Goal: Task Accomplishment & Management: Manage account settings

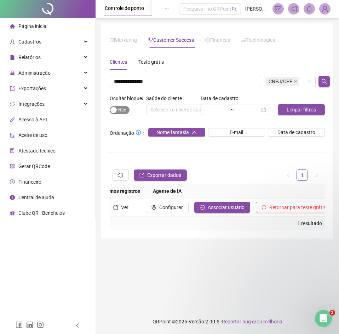
type input "**********"
click at [123, 112] on span "Sim Não" at bounding box center [120, 110] width 20 height 8
click at [123, 112] on button "Sim Não" at bounding box center [120, 110] width 20 height 8
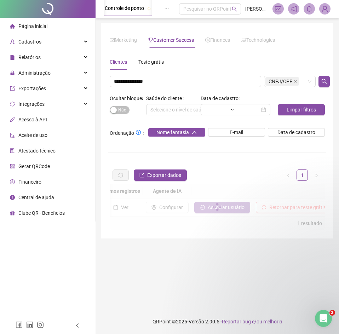
scroll to position [0, 899]
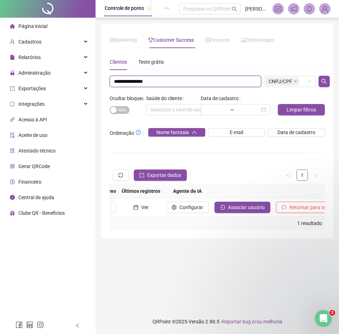
click at [143, 81] on input "**********" at bounding box center [186, 81] width 152 height 11
drag, startPoint x: 155, startPoint y: 82, endPoint x: 75, endPoint y: 77, distance: 80.2
click at [75, 77] on div "Página inicial Cadastros Relatórios Administração Exportações Integrações Acess…" at bounding box center [169, 167] width 339 height 334
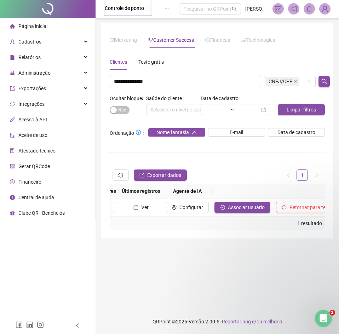
drag, startPoint x: 201, startPoint y: 228, endPoint x: 195, endPoint y: 222, distance: 8.3
click at [198, 226] on div "1 resultado" at bounding box center [218, 224] width 210 height 8
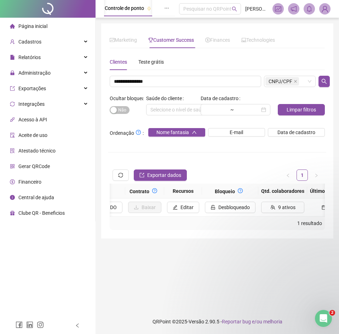
scroll to position [0, 522]
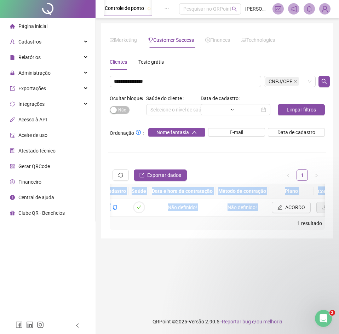
drag, startPoint x: 218, startPoint y: 223, endPoint x: 200, endPoint y: 220, distance: 17.9
click at [200, 221] on div "Código Código de integração Auto. (Bloqueio) Auto. (Recursos) Oferta de crédito…" at bounding box center [217, 207] width 215 height 46
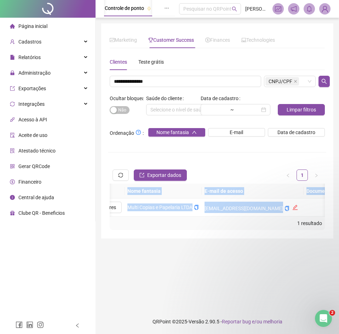
scroll to position [0, 252]
click at [278, 209] on icon "copy" at bounding box center [280, 208] width 4 height 5
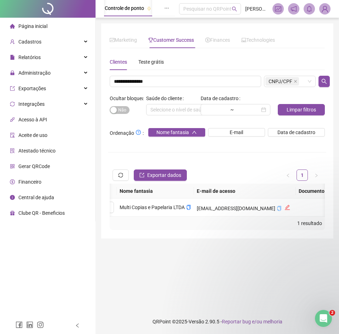
click at [159, 74] on div "**********" at bounding box center [217, 142] width 215 height 176
click at [158, 80] on input "**********" at bounding box center [186, 81] width 152 height 11
click at [159, 80] on input "**********" at bounding box center [186, 81] width 152 height 11
drag, startPoint x: 159, startPoint y: 80, endPoint x: 180, endPoint y: 85, distance: 22.1
click at [159, 80] on input "**********" at bounding box center [186, 81] width 152 height 11
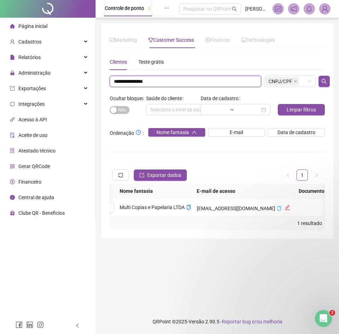
paste input "******"
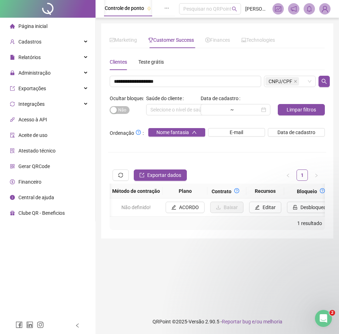
scroll to position [0, 817]
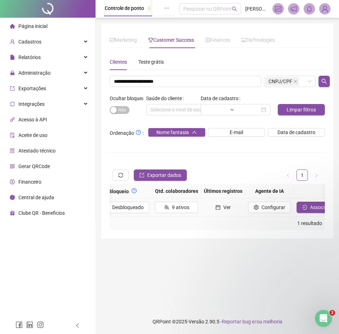
drag, startPoint x: 291, startPoint y: 211, endPoint x: 287, endPoint y: 212, distance: 4.0
click at [297, 212] on button "Associar usuário" at bounding box center [325, 207] width 56 height 11
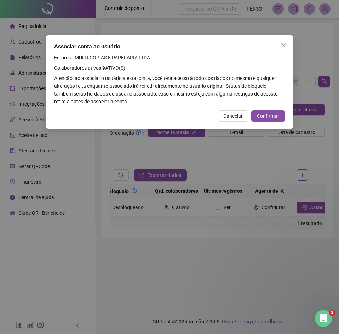
click at [268, 122] on div "Associar conta ao usuário Empresa: MULTI COPIAS E PAPELARIA LTDA Colaboradores …" at bounding box center [170, 82] width 248 height 94
click at [271, 115] on span "Confirmar" at bounding box center [268, 116] width 22 height 8
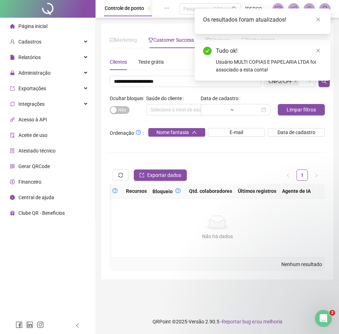
scroll to position [0, 602]
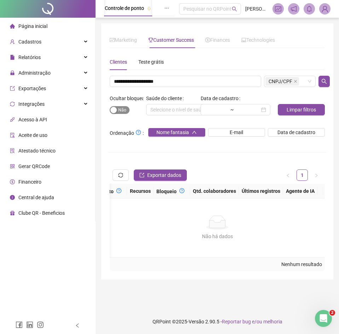
click at [124, 107] on span "Sim Não" at bounding box center [120, 110] width 20 height 8
click at [124, 107] on button "Sim Não" at bounding box center [120, 110] width 20 height 8
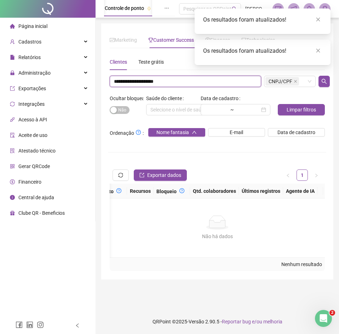
click at [184, 87] on input "**********" at bounding box center [186, 81] width 152 height 11
paste input "text"
click at [121, 113] on span "Sim Não" at bounding box center [120, 110] width 20 height 8
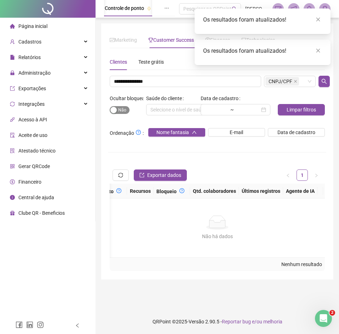
click at [121, 113] on button "Sim Não" at bounding box center [120, 110] width 20 height 8
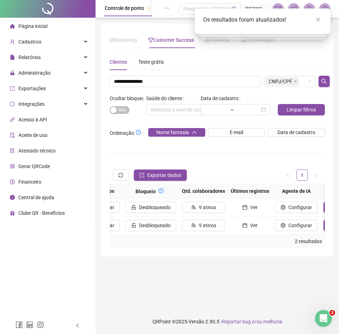
scroll to position [0, 795]
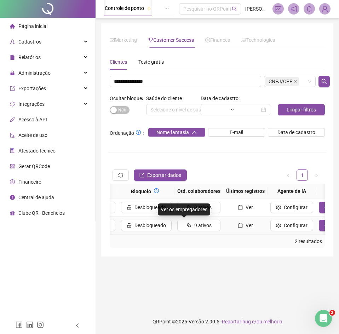
click at [175, 234] on td "9 ativos" at bounding box center [199, 226] width 49 height 18
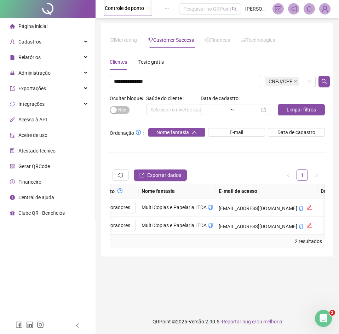
scroll to position [0, 0]
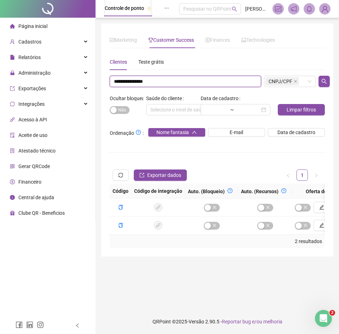
click at [140, 86] on input "**********" at bounding box center [186, 81] width 152 height 11
paste input "text"
type input "**********"
click at [122, 107] on span "Sim Não" at bounding box center [120, 110] width 20 height 8
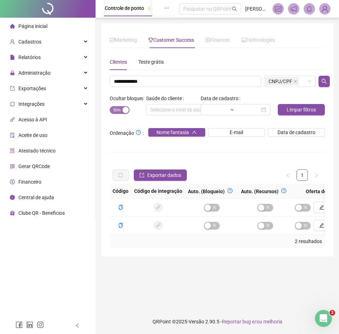
click at [122, 107] on button "Sim Não" at bounding box center [120, 110] width 20 height 8
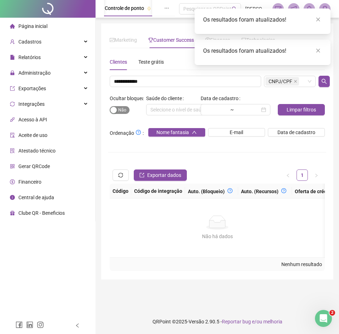
click at [119, 107] on span "Sim Não" at bounding box center [120, 110] width 20 height 8
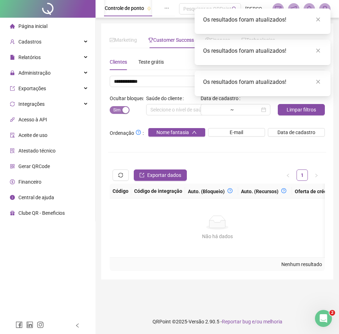
click at [119, 109] on span "Sim Não" at bounding box center [120, 110] width 20 height 8
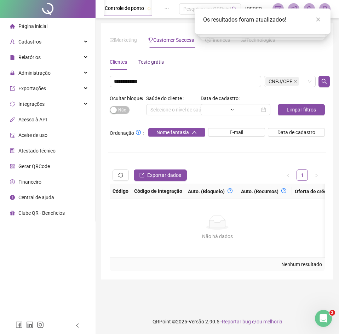
click at [159, 64] on div "Teste grátis" at bounding box center [152, 62] width 26 height 8
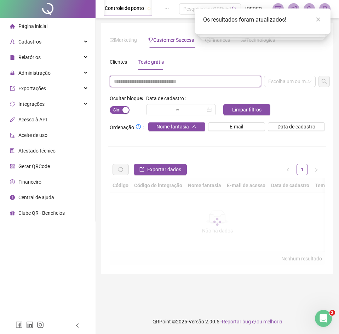
click at [148, 86] on input "text" at bounding box center [186, 81] width 152 height 11
paste input "**********"
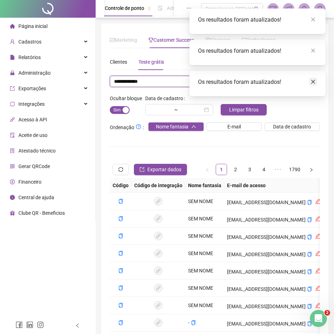
type input "**********"
click at [314, 84] on icon "close" at bounding box center [313, 81] width 5 height 5
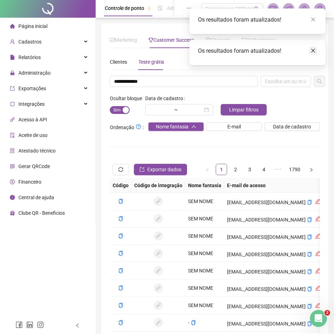
click at [314, 50] on icon "close" at bounding box center [313, 51] width 4 height 4
click at [315, 17] on div "Os resultados foram atualizados!" at bounding box center [258, 22] width 136 height 26
click at [314, 21] on icon "close" at bounding box center [313, 19] width 5 height 5
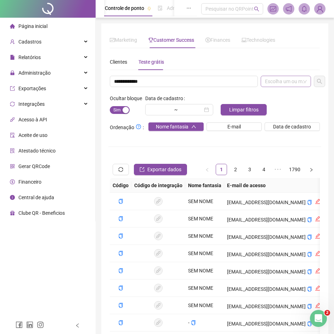
click at [288, 80] on div "Escolha um ou mais filtros" at bounding box center [286, 81] width 50 height 11
click at [276, 119] on div "CNPJ/CPF" at bounding box center [285, 118] width 39 height 8
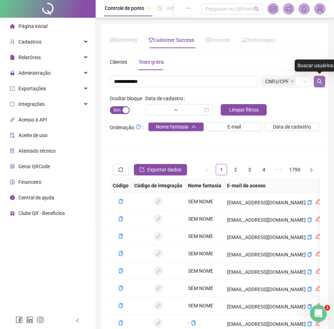
click at [323, 81] on button "button" at bounding box center [319, 81] width 11 height 11
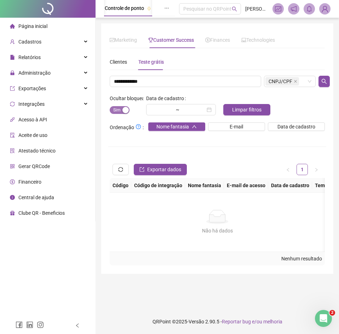
click at [123, 111] on div "button" at bounding box center [126, 110] width 6 height 6
click at [152, 77] on input "**********" at bounding box center [186, 81] width 152 height 11
click at [118, 57] on div "Clientes" at bounding box center [118, 62] width 17 height 16
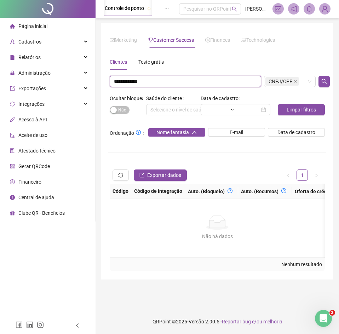
click at [134, 78] on input "**********" at bounding box center [186, 81] width 152 height 11
click at [280, 79] on span "CNPJ/CPF" at bounding box center [281, 82] width 24 height 8
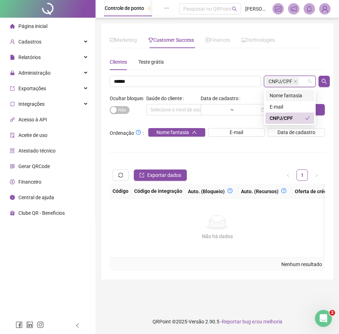
click at [281, 94] on div "Nome fantasia" at bounding box center [290, 96] width 40 height 8
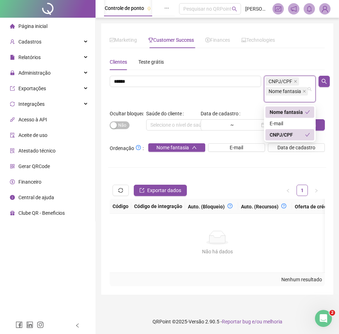
drag, startPoint x: 290, startPoint y: 132, endPoint x: 310, endPoint y: 123, distance: 21.9
click at [290, 132] on div "CNPJ/CPF" at bounding box center [287, 135] width 35 height 8
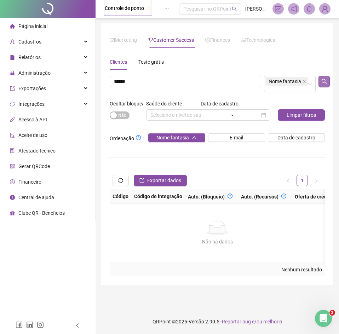
click at [326, 83] on div "Marketing Customer Success Finances Technologies Escolha um ou mais filtros Sit…" at bounding box center [217, 154] width 232 height 262
click at [145, 84] on input "******" at bounding box center [186, 81] width 152 height 11
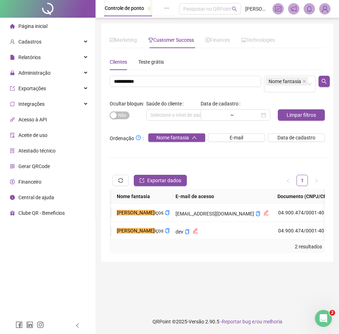
scroll to position [0, 871]
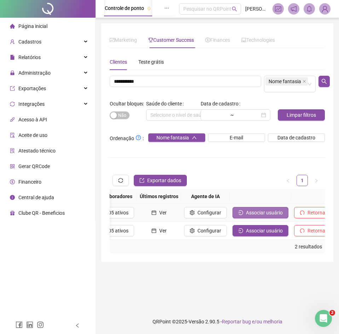
click at [246, 212] on span "Associar usuário" at bounding box center [264, 213] width 37 height 8
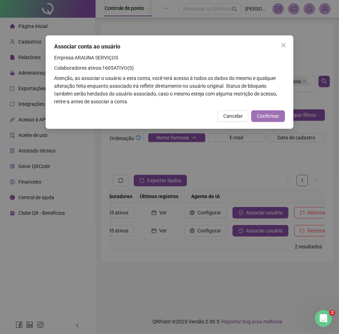
click at [271, 116] on span "Confirmar" at bounding box center [268, 116] width 22 height 8
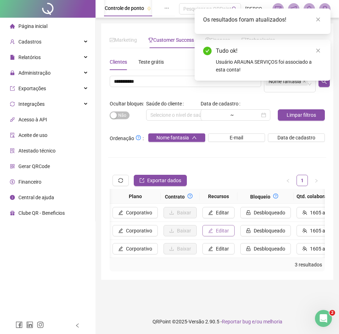
scroll to position [0, 659]
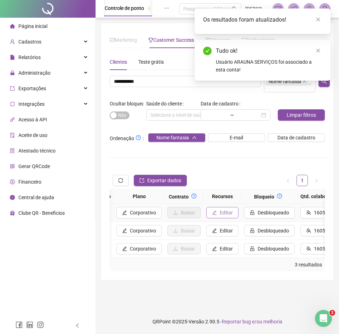
click at [220, 216] on span "Editar" at bounding box center [226, 213] width 13 height 8
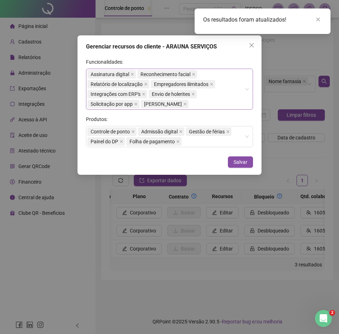
click at [212, 101] on div "Assinatura digital Reconhecimento facial Relatório de localização Empregadores …" at bounding box center [166, 89] width 157 height 40
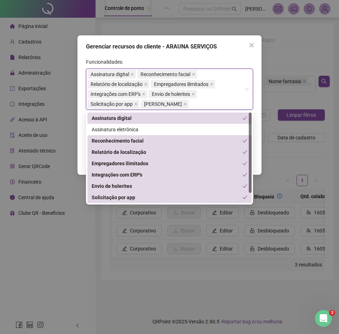
click at [183, 55] on div "Gerenciar recursos do cliente - ARAUNA SERVIÇOS Funcionalidades: Assinatura dig…" at bounding box center [170, 105] width 184 height 140
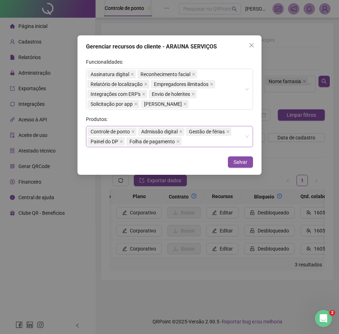
click at [202, 143] on div "Controle de ponto Admissão digital Gestão de férias Painel do DP Folha de pagam…" at bounding box center [166, 137] width 157 height 20
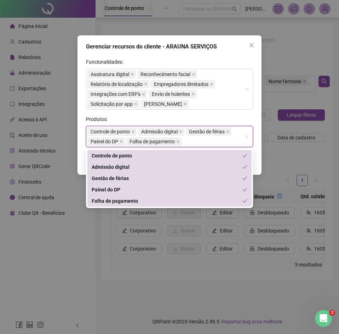
click at [207, 113] on form "Funcionalidades: Assinatura digital Reconhecimento facial Relatório de localiza…" at bounding box center [169, 102] width 167 height 89
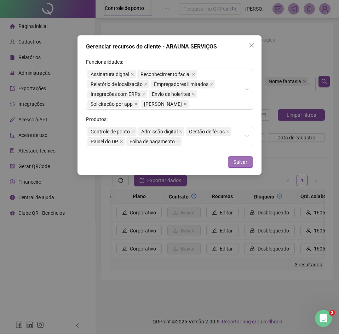
click at [241, 161] on span "Salvar" at bounding box center [241, 162] width 14 height 8
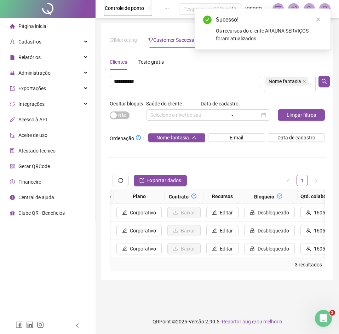
drag, startPoint x: 248, startPoint y: 260, endPoint x: 219, endPoint y: 265, distance: 28.7
click at [218, 258] on div "Código Código de integração Auto. (Bloqueio) Auto. (Recursos) Oferta de crédito…" at bounding box center [217, 223] width 215 height 69
drag, startPoint x: 236, startPoint y: 267, endPoint x: 232, endPoint y: 265, distance: 3.6
click at [236, 267] on div "3 resultados" at bounding box center [217, 264] width 215 height 13
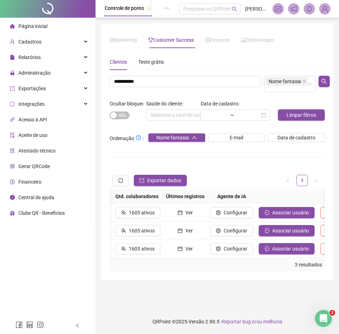
scroll to position [0, 887]
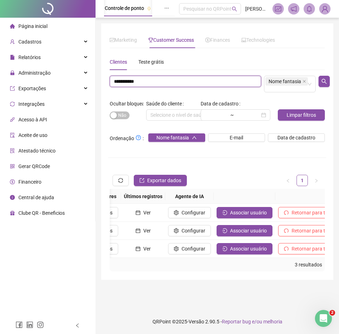
click at [138, 78] on input "**********" at bounding box center [186, 81] width 152 height 11
click at [139, 78] on input "**********" at bounding box center [186, 81] width 152 height 11
paste input "text"
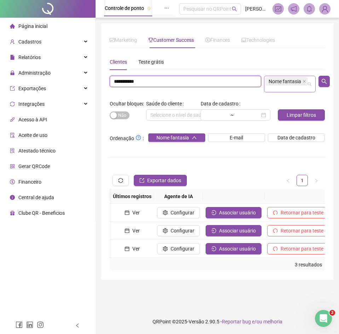
drag, startPoint x: 288, startPoint y: 81, endPoint x: 292, endPoint y: 82, distance: 3.8
click at [289, 81] on span "Nome fantasia" at bounding box center [285, 82] width 33 height 8
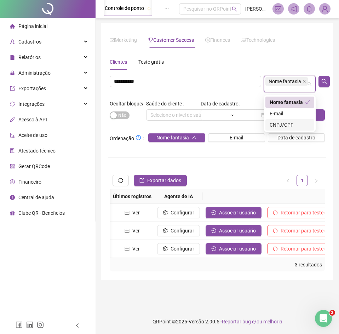
drag, startPoint x: 283, startPoint y: 116, endPoint x: 285, endPoint y: 124, distance: 8.6
click at [286, 124] on div "Nome fantasia E-mail CNPJ/CPF" at bounding box center [290, 114] width 49 height 34
click at [285, 124] on div "CNPJ/CPF" at bounding box center [290, 125] width 40 height 8
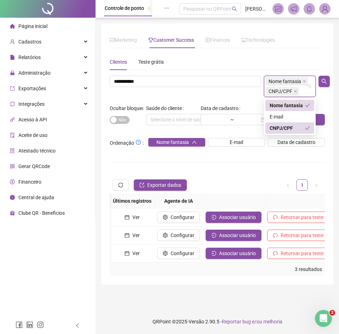
click at [288, 103] on div "Nome fantasia" at bounding box center [287, 106] width 35 height 8
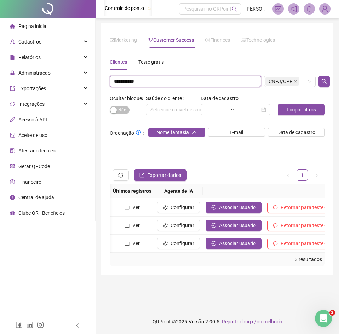
click at [151, 81] on input "**********" at bounding box center [186, 81] width 152 height 11
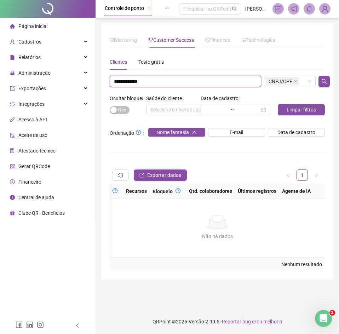
scroll to position [0, 602]
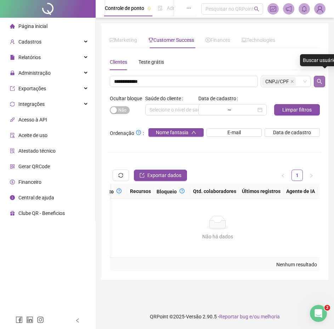
click at [325, 81] on div "Marketing Customer Success Finances Technologies Escolha um ou mais filtros Sit…" at bounding box center [214, 151] width 227 height 257
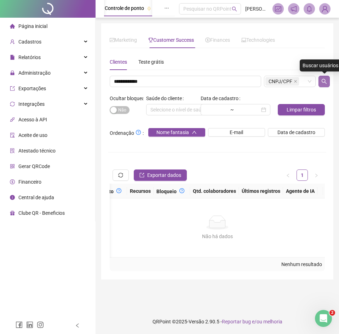
click at [321, 84] on button "button" at bounding box center [324, 81] width 11 height 11
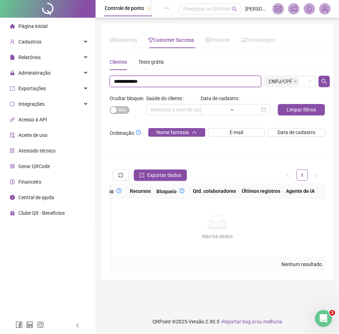
click at [137, 78] on input "**********" at bounding box center [186, 81] width 152 height 11
click at [138, 79] on input "**********" at bounding box center [186, 81] width 152 height 11
paste input "**********"
click at [294, 82] on icon "close" at bounding box center [296, 82] width 4 height 4
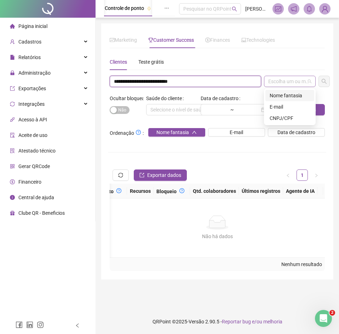
click at [288, 81] on div "Escolha um ou mais filtros" at bounding box center [290, 81] width 52 height 11
type input "**********"
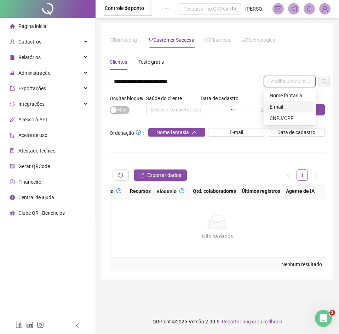
drag, startPoint x: 287, startPoint y: 108, endPoint x: 304, endPoint y: 99, distance: 19.2
click at [288, 108] on div "E-mail" at bounding box center [290, 107] width 40 height 8
click at [333, 86] on div "Controle de ponto Admissão digital Gestão de férias Painel do DP Folha de pagam…" at bounding box center [218, 167] width 244 height 334
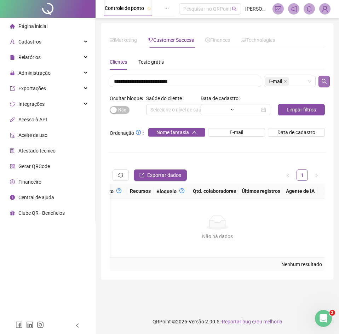
click at [325, 84] on button "button" at bounding box center [324, 81] width 11 height 11
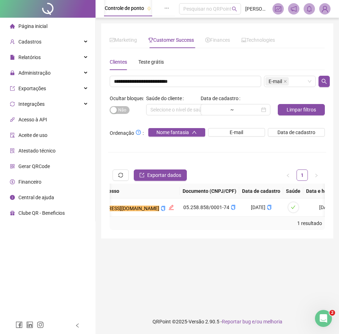
scroll to position [0, 359]
click at [169, 210] on icon "copy" at bounding box center [171, 208] width 5 height 5
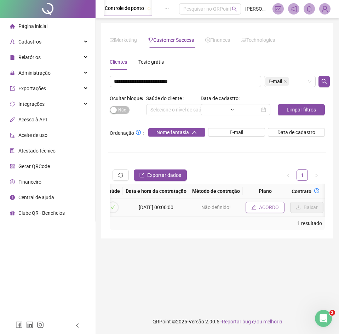
click at [259, 205] on span "ACORDO" at bounding box center [269, 208] width 20 height 8
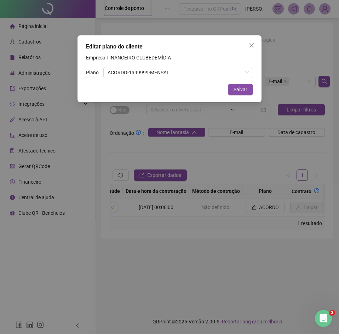
click at [229, 149] on div "Editar plano do cliente Empresa: FINANCEIRO CLUBEDEMÍDIA Plano ACORDO - 1 a 999…" at bounding box center [169, 167] width 339 height 334
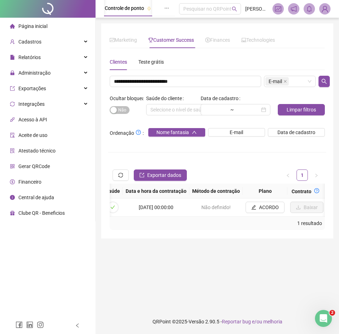
click at [276, 220] on div "Código Código de integração Auto. (Bloqueio) Auto. (Recursos) Oferta de crédito…" at bounding box center [217, 207] width 215 height 46
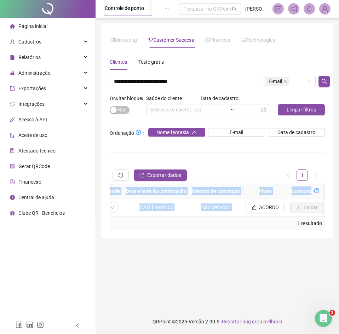
scroll to position [0, 736]
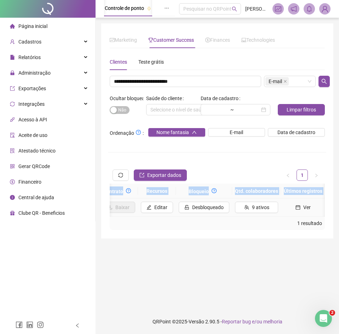
click at [304, 208] on span "Ver" at bounding box center [307, 208] width 7 height 8
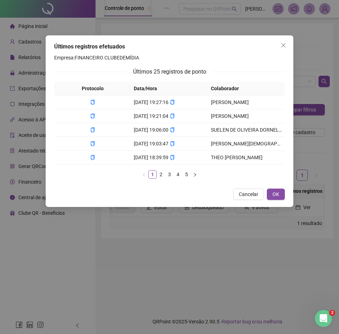
click at [274, 218] on div "Últimos registros efetuados Empresa: FINANCEIRO CLUBEDEMÍDIA Últimos 25 registr…" at bounding box center [169, 167] width 339 height 334
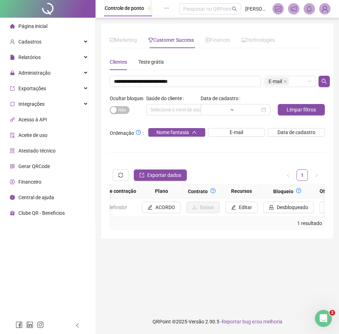
scroll to position [0, 646]
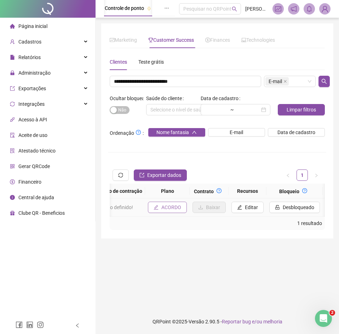
click at [163, 209] on span "ACORDO" at bounding box center [172, 208] width 20 height 8
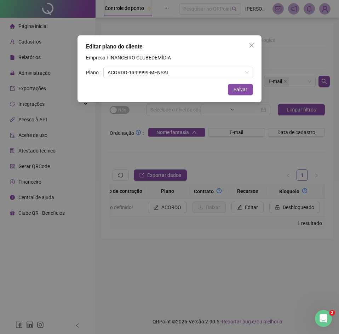
click at [244, 218] on div "Editar plano do cliente Empresa: FINANCEIRO CLUBEDEMÍDIA Plano ACORDO - 1 a 999…" at bounding box center [169, 167] width 339 height 334
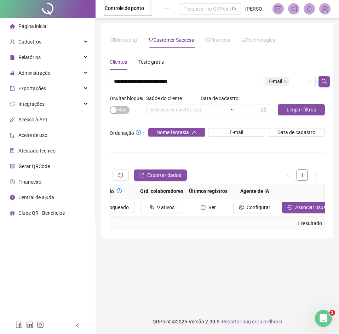
scroll to position [0, 835]
click at [197, 206] on icon "calendar" at bounding box center [199, 207] width 5 height 5
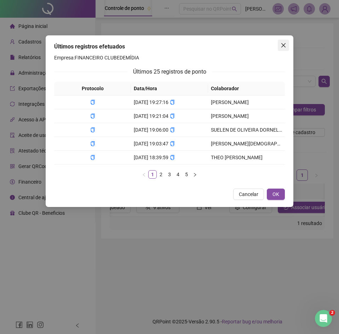
click at [281, 44] on icon "close" at bounding box center [284, 46] width 6 height 6
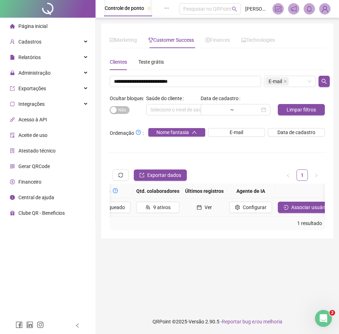
drag, startPoint x: 291, startPoint y: 210, endPoint x: 290, endPoint y: 206, distance: 4.8
click at [292, 210] on span "Associar usuário" at bounding box center [310, 208] width 37 height 8
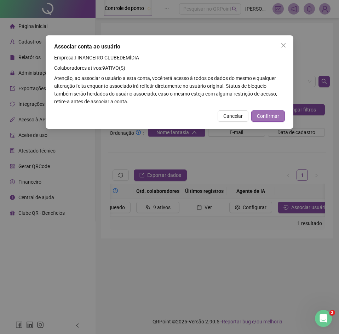
click at [272, 118] on span "Confirmar" at bounding box center [268, 116] width 22 height 8
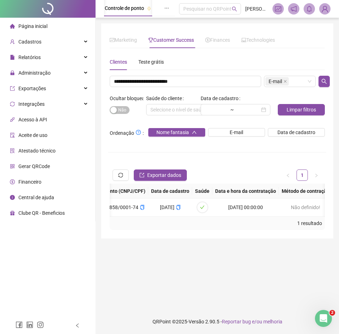
scroll to position [0, 270]
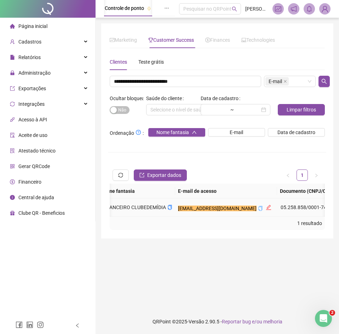
click at [258, 209] on icon "copy" at bounding box center [260, 208] width 5 height 5
click at [168, 208] on icon "copy" at bounding box center [170, 207] width 5 height 5
click at [316, 210] on span "05.258.858/0001-74" at bounding box center [307, 208] width 52 height 6
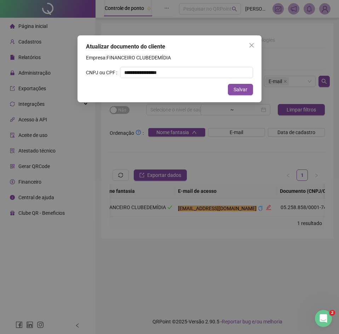
click at [316, 210] on div "**********" at bounding box center [169, 167] width 339 height 334
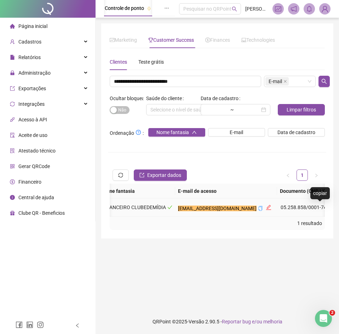
click at [328, 207] on icon "copy" at bounding box center [330, 207] width 5 height 5
click at [301, 225] on div "1 resultado" at bounding box center [218, 224] width 210 height 8
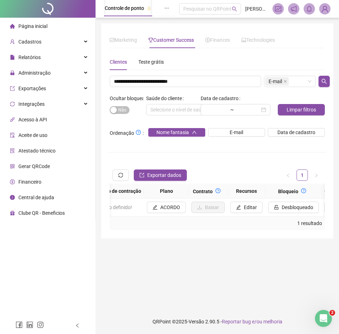
scroll to position [0, 835]
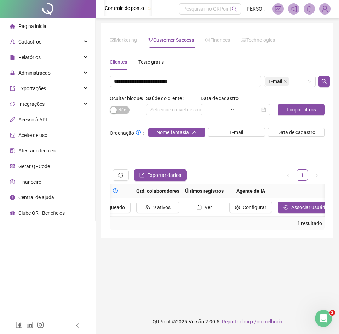
click at [215, 265] on main "Marketing Customer Success Finances Technologies Escolha um ou mais filtros Sit…" at bounding box center [217, 163] width 232 height 281
click at [182, 216] on td "Ver" at bounding box center [204, 208] width 44 height 18
click at [142, 75] on div "**********" at bounding box center [217, 142] width 215 height 176
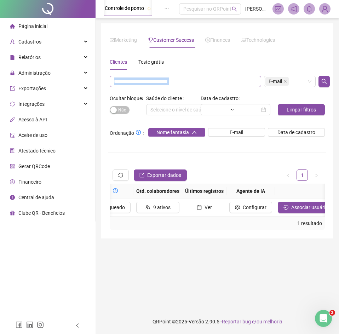
click at [141, 81] on input "**********" at bounding box center [186, 81] width 152 height 11
paste input "text"
click at [282, 81] on span "E-mail" at bounding box center [275, 82] width 13 height 8
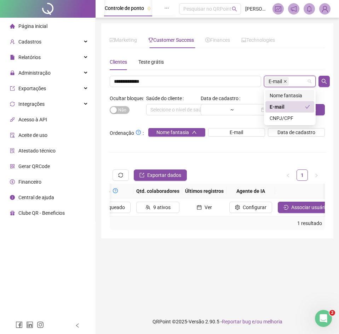
click at [285, 82] on icon "close" at bounding box center [286, 82] width 4 height 4
drag, startPoint x: 293, startPoint y: 82, endPoint x: 291, endPoint y: 90, distance: 8.1
click at [293, 83] on div "Escolha um ou mais filtros" at bounding box center [290, 81] width 52 height 11
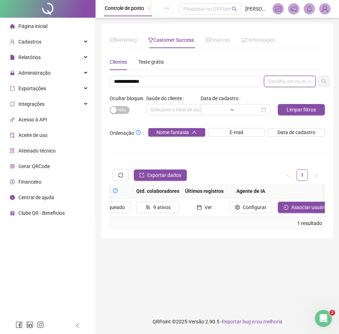
click at [288, 86] on div "Escolha um ou mais filtros" at bounding box center [290, 81] width 52 height 11
click at [285, 116] on div "CNPJ/CPF" at bounding box center [290, 118] width 49 height 11
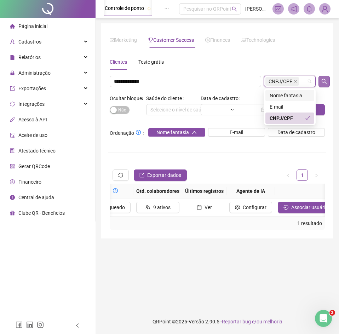
click at [325, 85] on button "button" at bounding box center [324, 81] width 11 height 11
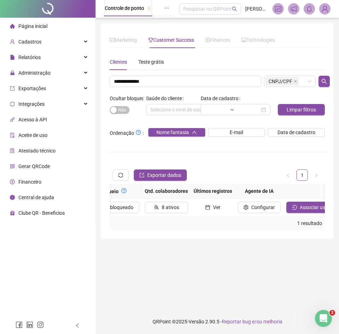
scroll to position [0, 647]
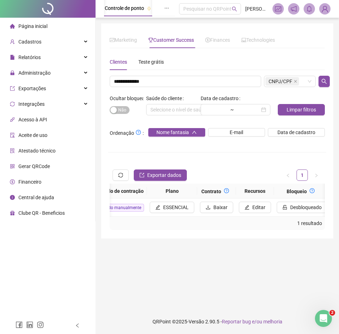
drag, startPoint x: 236, startPoint y: 216, endPoint x: 205, endPoint y: 221, distance: 31.1
click at [205, 217] on div "Código Código de integração Auto. (Bloqueio) Auto. (Recursos) Oferta de crédito…" at bounding box center [217, 200] width 215 height 33
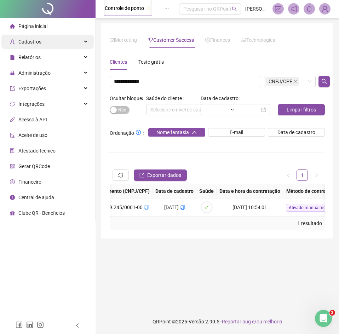
scroll to position [0, 434]
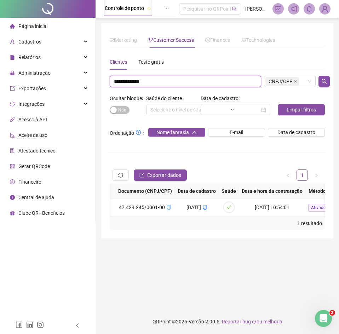
click at [145, 83] on input "**********" at bounding box center [186, 81] width 152 height 11
paste input "****"
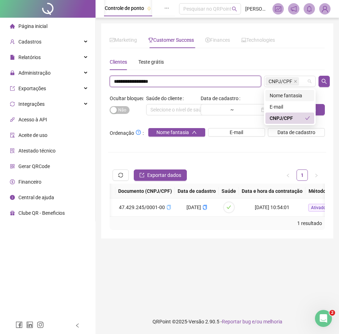
click at [281, 83] on span "CNPJ/CPF" at bounding box center [281, 82] width 24 height 8
type input "**********"
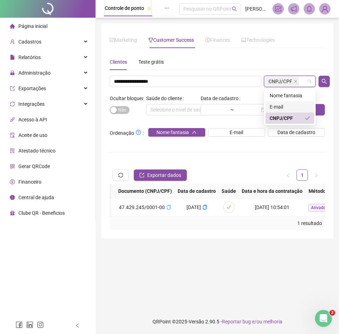
click at [279, 109] on div "E-mail" at bounding box center [290, 107] width 40 height 8
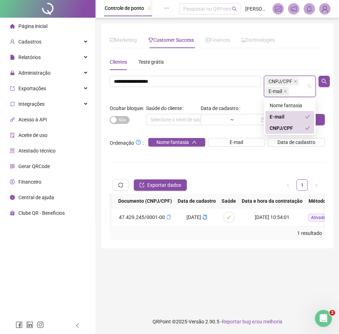
click at [282, 118] on div "E-mail" at bounding box center [287, 117] width 35 height 8
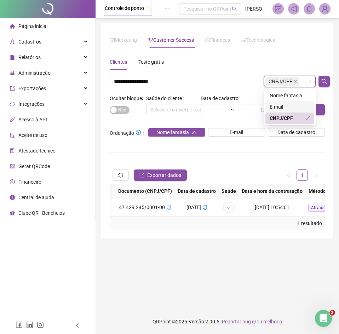
click at [283, 105] on div "E-mail" at bounding box center [290, 107] width 40 height 8
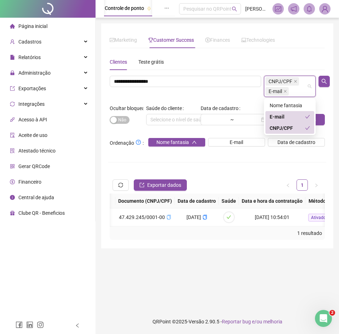
click at [287, 123] on div "CNPJ/CPF" at bounding box center [290, 128] width 49 height 11
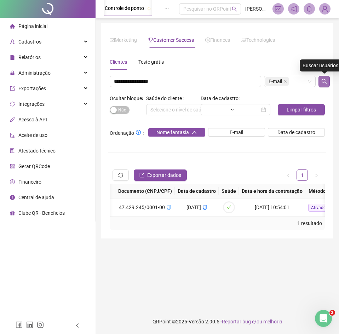
click at [324, 81] on icon "search" at bounding box center [325, 82] width 6 height 6
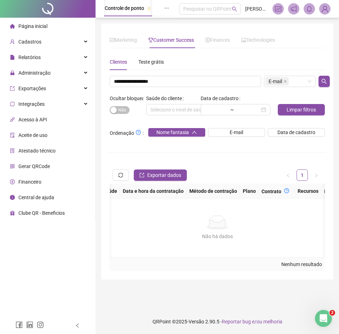
click at [132, 113] on div "Sim Não" at bounding box center [127, 110] width 34 height 8
click at [125, 111] on span "Sim Não" at bounding box center [120, 110] width 20 height 8
click at [118, 109] on span "Sim Não" at bounding box center [120, 110] width 20 height 8
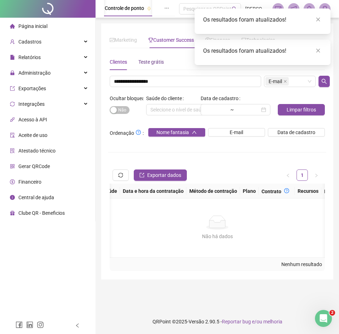
click at [150, 64] on div "Teste grátis" at bounding box center [152, 62] width 26 height 8
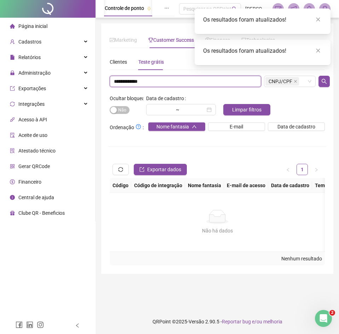
click at [157, 82] on input "**********" at bounding box center [186, 81] width 152 height 11
click at [157, 83] on input "**********" at bounding box center [186, 81] width 152 height 11
paste input "*****"
click at [273, 85] on span "CNPJ/CPF" at bounding box center [281, 82] width 24 height 8
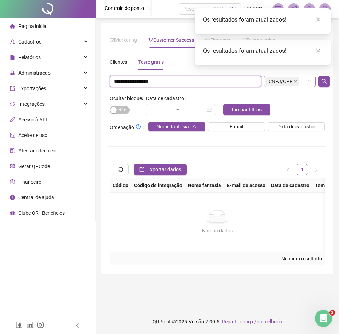
type input "**********"
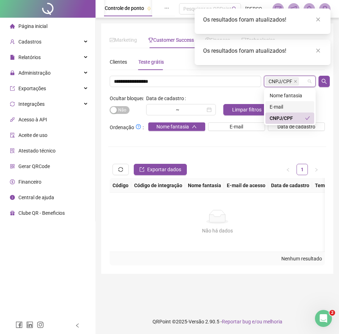
drag, startPoint x: 281, startPoint y: 105, endPoint x: 289, endPoint y: 123, distance: 19.7
click at [281, 108] on div "E-mail" at bounding box center [290, 107] width 40 height 8
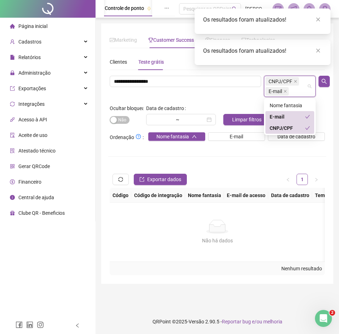
click at [289, 123] on div "CNPJ/CPF" at bounding box center [290, 128] width 49 height 11
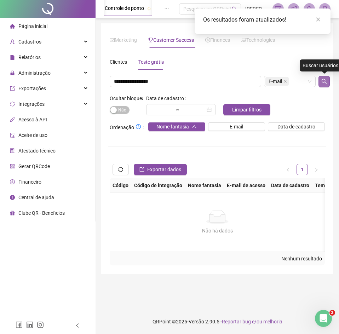
click at [325, 83] on icon "search" at bounding box center [325, 82] width 6 height 6
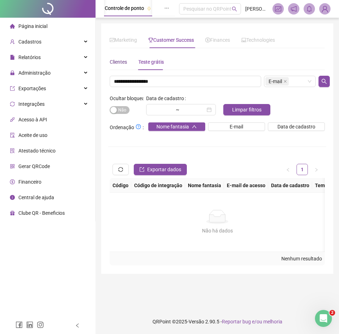
drag, startPoint x: 123, startPoint y: 63, endPoint x: 136, endPoint y: 65, distance: 13.5
click at [123, 63] on div "Clientes" at bounding box center [118, 62] width 17 height 8
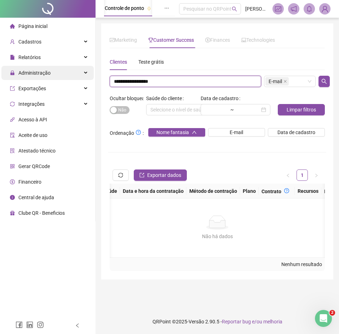
drag, startPoint x: 131, startPoint y: 82, endPoint x: 16, endPoint y: 67, distance: 116.2
click at [26, 69] on div "Página inicial Cadastros Relatórios Administração Exportações Integrações Acess…" at bounding box center [169, 167] width 339 height 334
type input "**********"
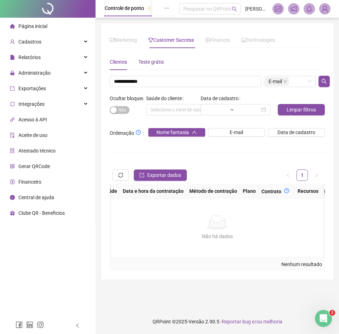
drag, startPoint x: 156, startPoint y: 61, endPoint x: 153, endPoint y: 66, distance: 5.8
click at [155, 61] on div "Teste grátis" at bounding box center [152, 62] width 26 height 8
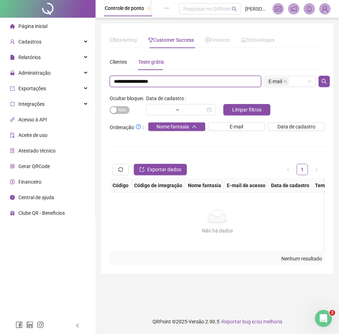
click at [122, 77] on input "**********" at bounding box center [186, 81] width 152 height 11
type input "**********"
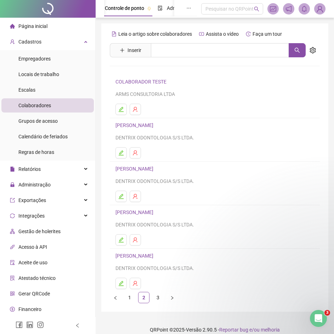
click at [321, 13] on img at bounding box center [320, 9] width 11 height 11
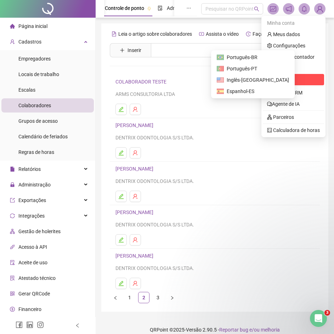
click at [285, 80] on span "Sair" at bounding box center [293, 80] width 53 height 8
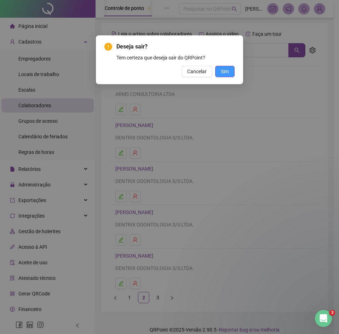
click at [225, 72] on span "Sim" at bounding box center [225, 72] width 8 height 8
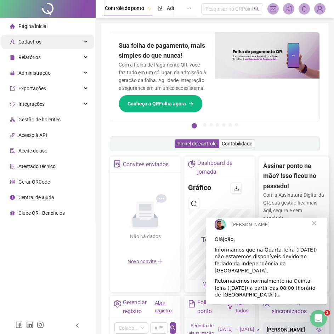
click at [41, 40] on div "Cadastros" at bounding box center [47, 42] width 92 height 14
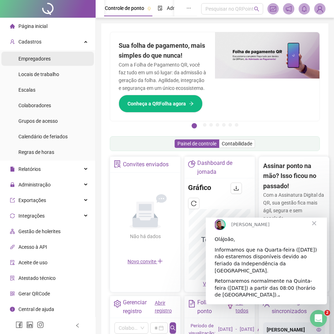
click at [32, 62] on div "Empregadores" at bounding box center [34, 59] width 32 height 14
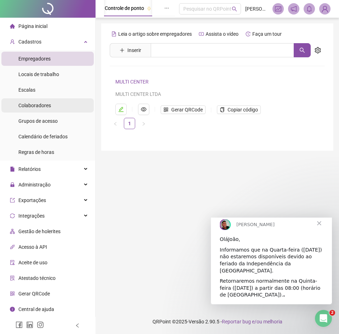
click at [46, 108] on span "Colaboradores" at bounding box center [34, 106] width 33 height 6
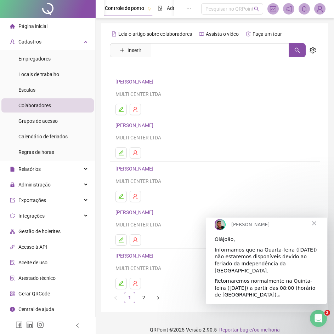
click at [156, 83] on link "DAIANE CRISTINA FRANZIN RODRIGUES" at bounding box center [136, 82] width 40 height 6
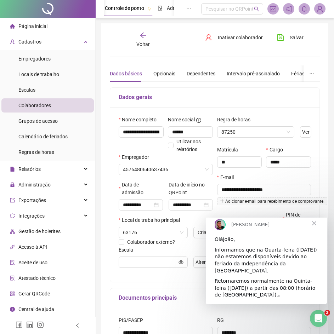
type input "**********"
click at [309, 73] on button "button" at bounding box center [312, 74] width 16 height 16
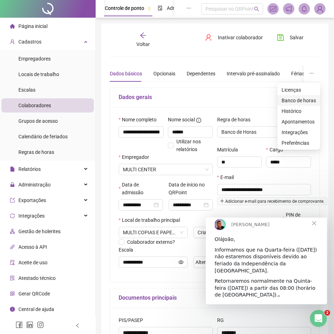
click at [296, 101] on span "Banco de horas" at bounding box center [299, 101] width 34 height 8
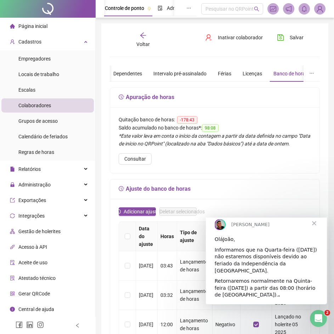
click at [317, 231] on span "Fechar" at bounding box center [315, 223] width 26 height 26
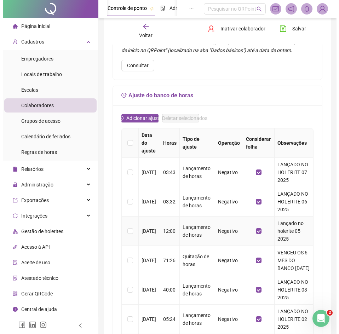
scroll to position [106, 0]
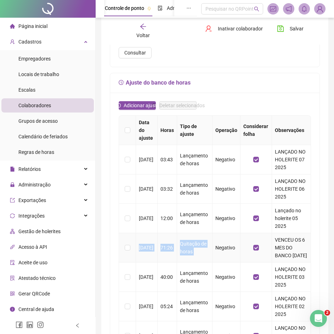
drag, startPoint x: 146, startPoint y: 256, endPoint x: 219, endPoint y: 269, distance: 73.5
click at [219, 263] on tr "30/04/2025 71:26 Quitação de horas Negativo VENCEU OS 6 MES DO BANCO 30/04/2025" at bounding box center [215, 248] width 192 height 29
click at [318, 8] on img at bounding box center [320, 9] width 11 height 11
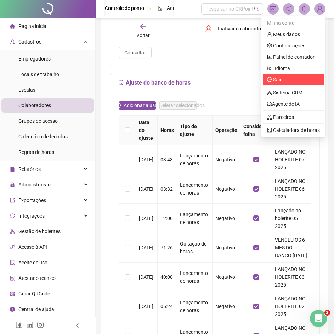
click at [283, 80] on span "Sair" at bounding box center [293, 80] width 53 height 8
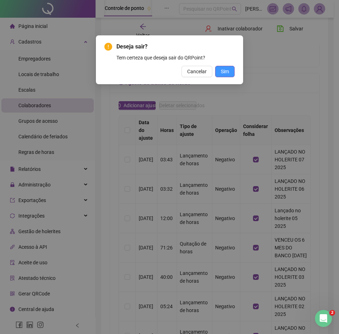
click at [225, 68] on span "Sim" at bounding box center [225, 72] width 8 height 8
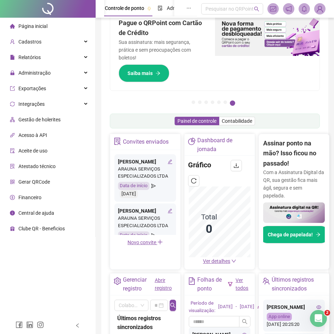
scroll to position [35, 0]
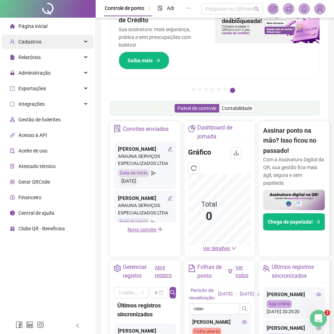
click at [44, 36] on div "Cadastros" at bounding box center [47, 42] width 92 height 14
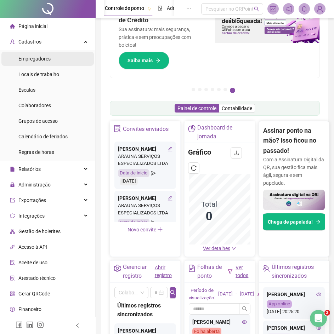
click at [36, 58] on span "Empregadores" at bounding box center [34, 59] width 32 height 6
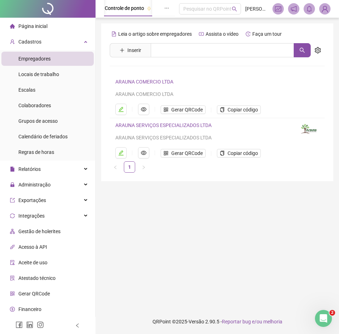
click at [325, 6] on img at bounding box center [325, 9] width 11 height 11
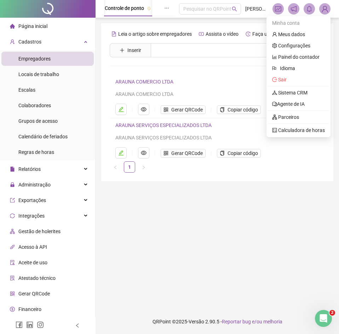
click at [296, 85] on ul "Minha conta Meus dados Configurações Painel do contador Idioma Sair Sistema CRM…" at bounding box center [299, 77] width 64 height 122
click at [279, 83] on span "Sair" at bounding box center [279, 80] width 15 height 6
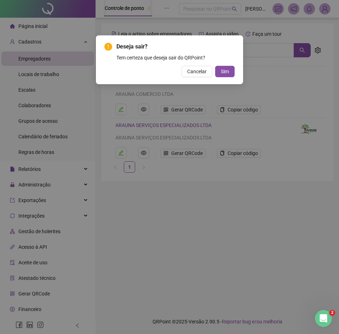
click at [236, 75] on div "Deseja sair? Tem certeza que deseja sair do QRPoint? Cancelar Sim" at bounding box center [169, 59] width 147 height 49
click at [234, 74] on button "Sim" at bounding box center [224, 71] width 19 height 11
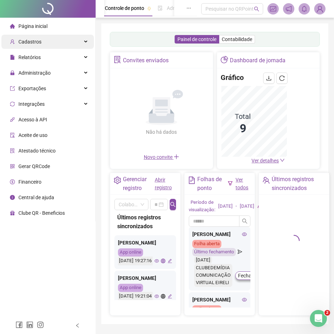
click at [32, 39] on span "Cadastros" at bounding box center [29, 42] width 23 height 6
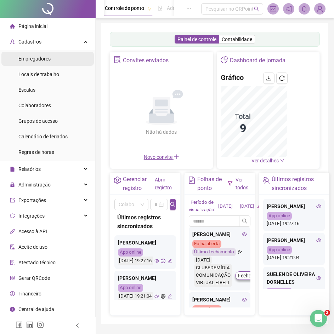
click at [40, 54] on div "Empregadores" at bounding box center [34, 59] width 32 height 14
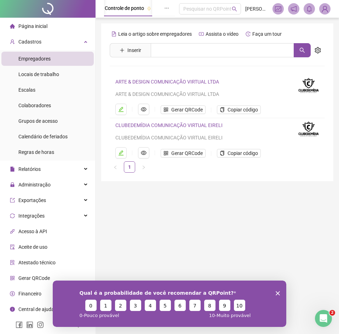
click at [175, 80] on link "ARTE & DESIGN COMUNICAÇÃO VIRTUAL LTDA" at bounding box center [168, 82] width 104 height 6
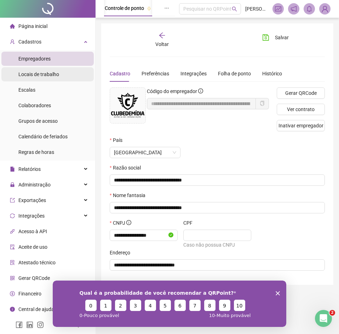
click at [47, 78] on div "Locais de trabalho" at bounding box center [38, 74] width 41 height 14
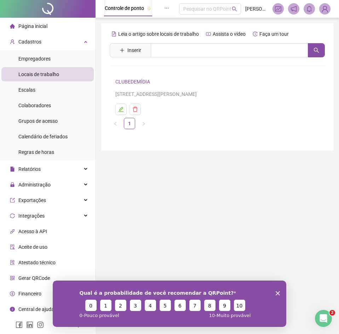
click at [43, 28] on span "Página inicial" at bounding box center [32, 26] width 29 height 6
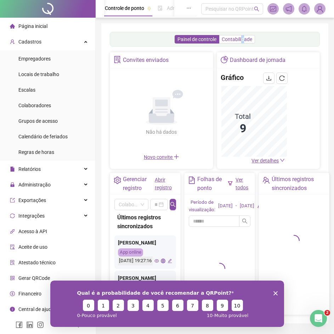
click at [243, 42] on span "Contabilidade" at bounding box center [237, 39] width 30 height 6
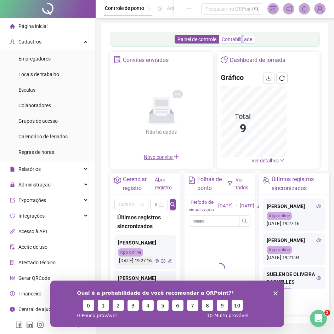
click at [242, 38] on span "Contabilidade" at bounding box center [237, 39] width 30 height 6
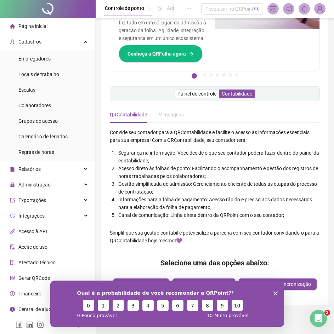
scroll to position [52, 0]
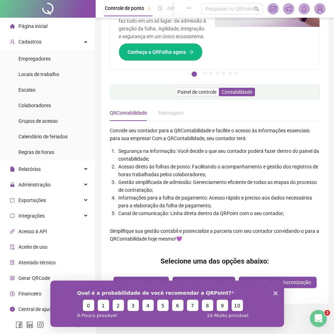
click at [275, 294] on polygon "Encerrar pesquisa" at bounding box center [275, 293] width 4 height 4
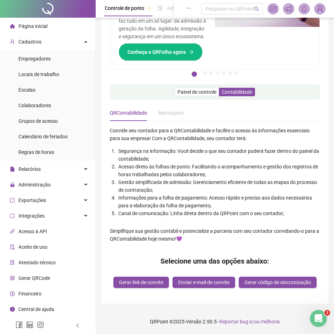
click at [169, 113] on div "Mensagens" at bounding box center [171, 113] width 26 height 8
click at [130, 110] on div "QRContabilidade" at bounding box center [128, 113] width 37 height 8
click at [172, 112] on div "Mensagens" at bounding box center [171, 113] width 26 height 8
